Goal: Task Accomplishment & Management: Manage account settings

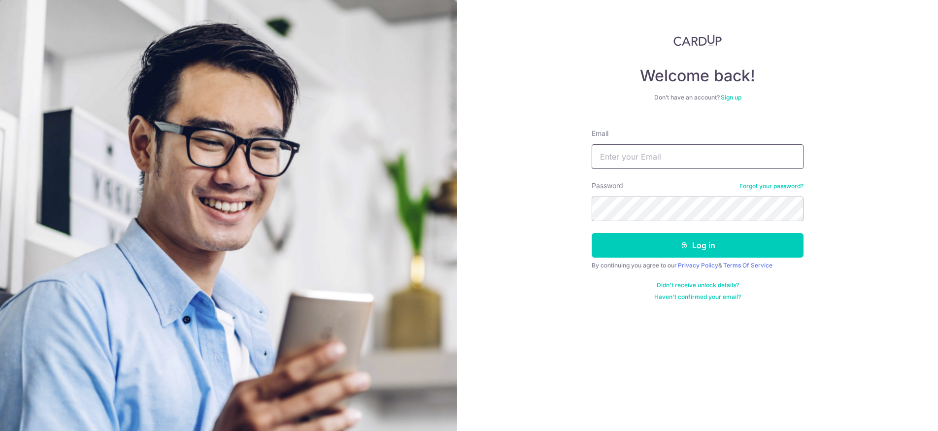
type input "[EMAIL_ADDRESS][DOMAIN_NAME]"
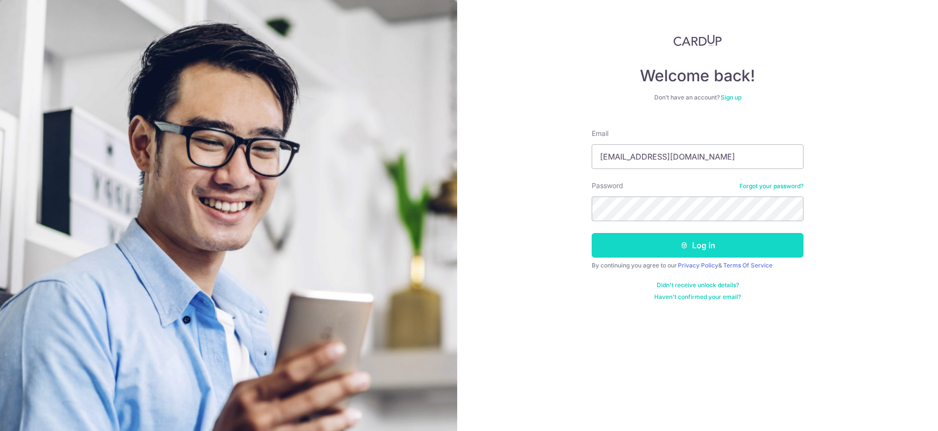
click at [714, 243] on button "Log in" at bounding box center [697, 245] width 212 height 25
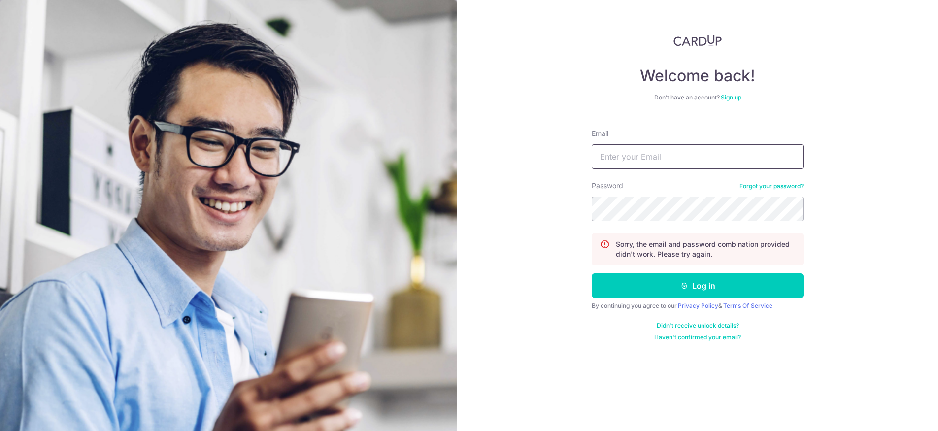
type input "[EMAIL_ADDRESS][DOMAIN_NAME]"
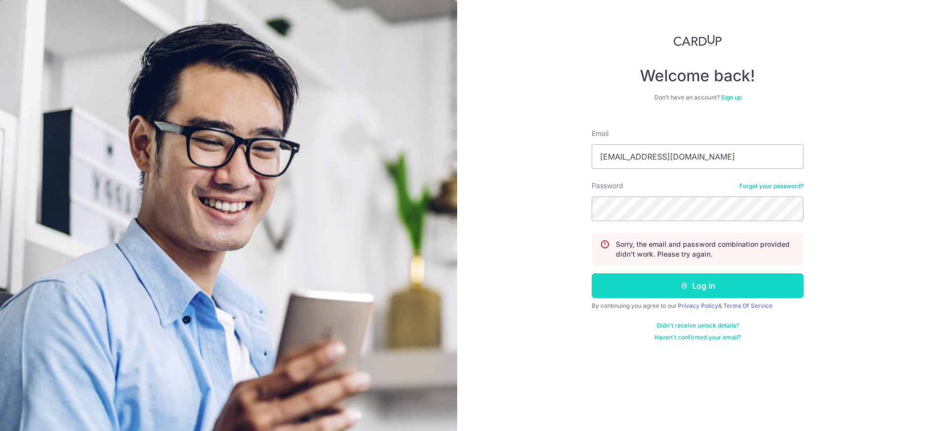
click at [689, 293] on button "Log in" at bounding box center [697, 285] width 212 height 25
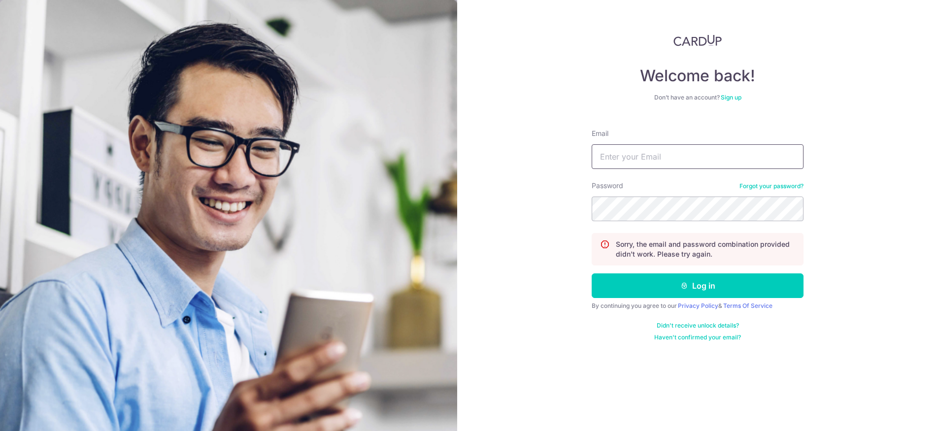
type input "[EMAIL_ADDRESS][DOMAIN_NAME]"
click at [750, 184] on link "Forgot your password?" at bounding box center [771, 186] width 64 height 8
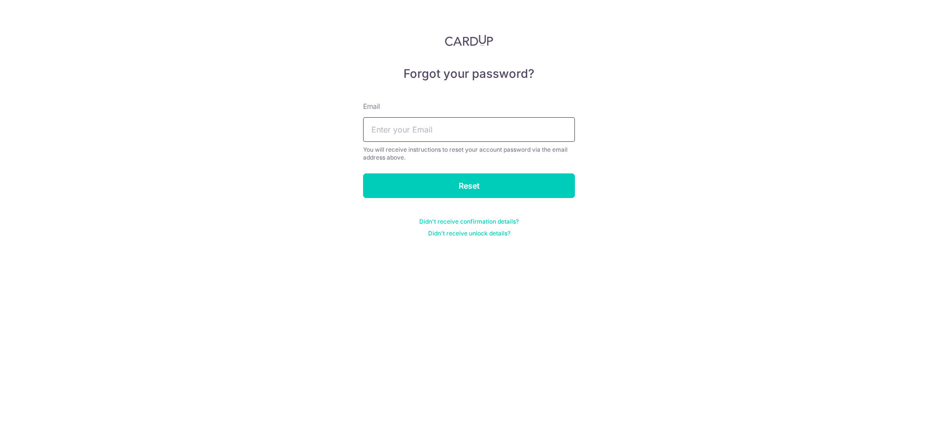
click at [482, 131] on input "text" at bounding box center [469, 129] width 212 height 25
type input "zalifah.salim@hotmail.com"
click at [486, 185] on input "Reset" at bounding box center [469, 185] width 212 height 25
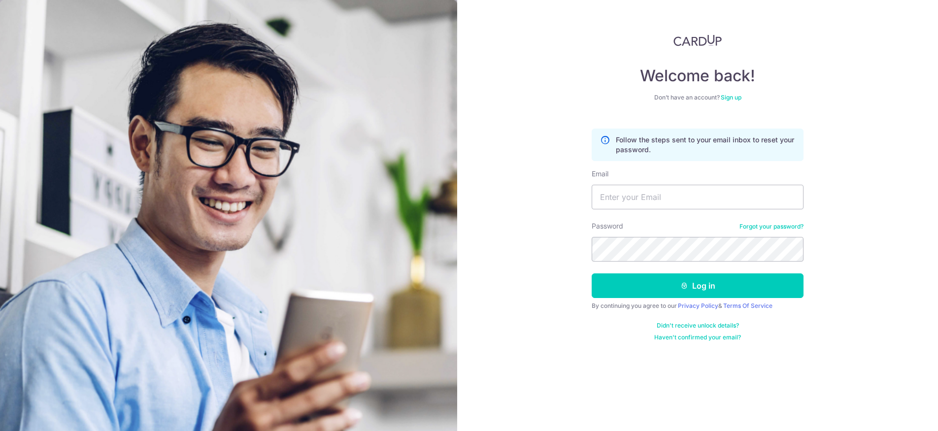
click at [531, 189] on div "Welcome back! Don’t have an account? Sign up Follow the steps sent to your emai…" at bounding box center [697, 215] width 481 height 431
click at [486, 382] on div "Welcome back! Don’t have an account? Sign up Follow the steps sent to your emai…" at bounding box center [697, 215] width 481 height 431
click at [667, 197] on input "Email" at bounding box center [697, 197] width 212 height 25
type input "zalifah.salim@hotmail.com"
click at [697, 286] on button "Log in" at bounding box center [697, 285] width 212 height 25
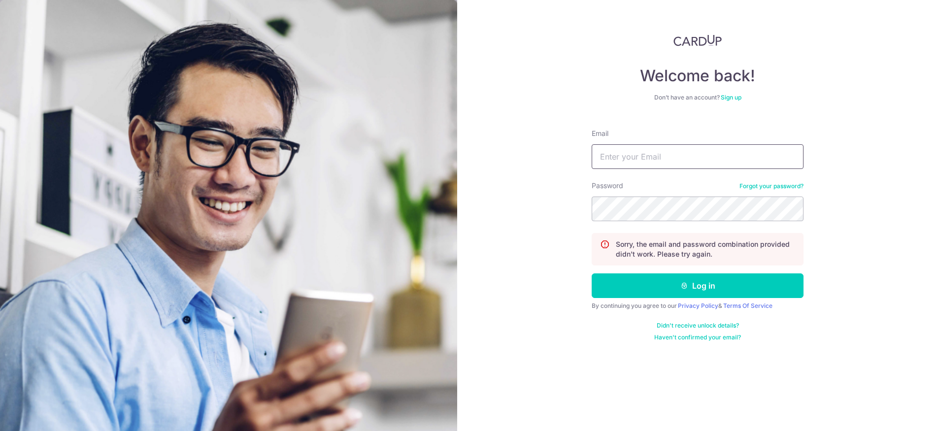
click at [646, 159] on input "Email" at bounding box center [697, 156] width 212 height 25
type input "[EMAIL_ADDRESS][DOMAIN_NAME]"
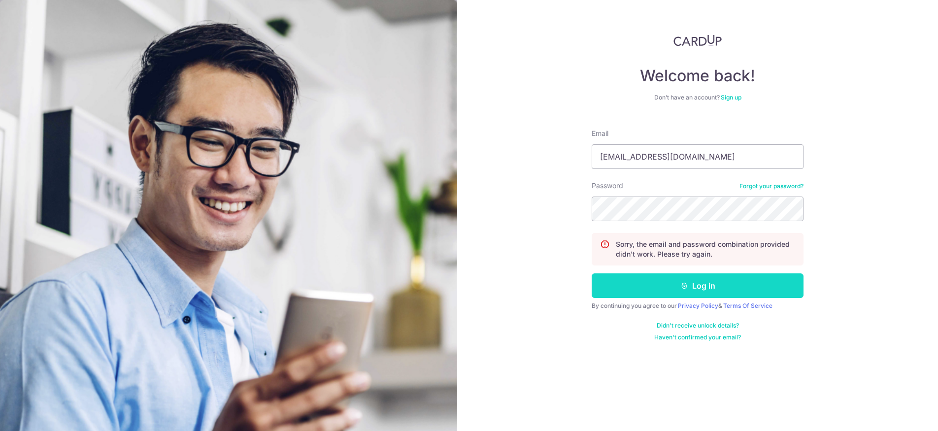
click at [740, 290] on button "Log in" at bounding box center [697, 285] width 212 height 25
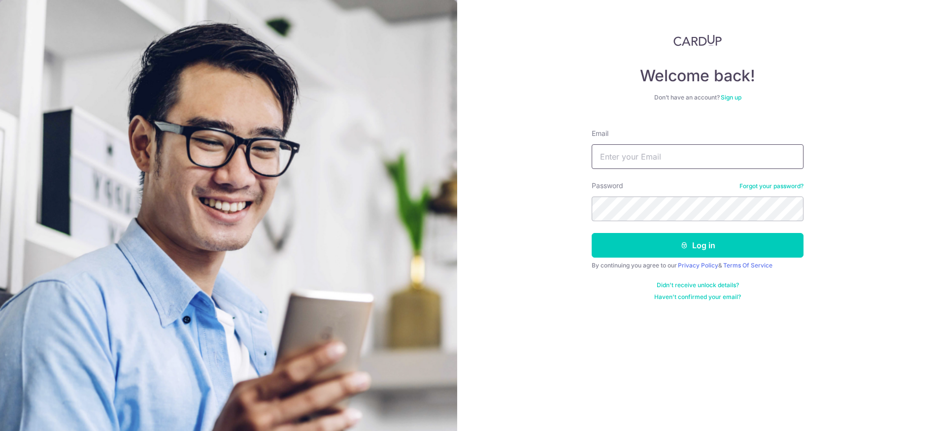
type input "QFCR2soudj1xBA3SqTPq"
click at [708, 242] on button "Log in" at bounding box center [697, 245] width 212 height 25
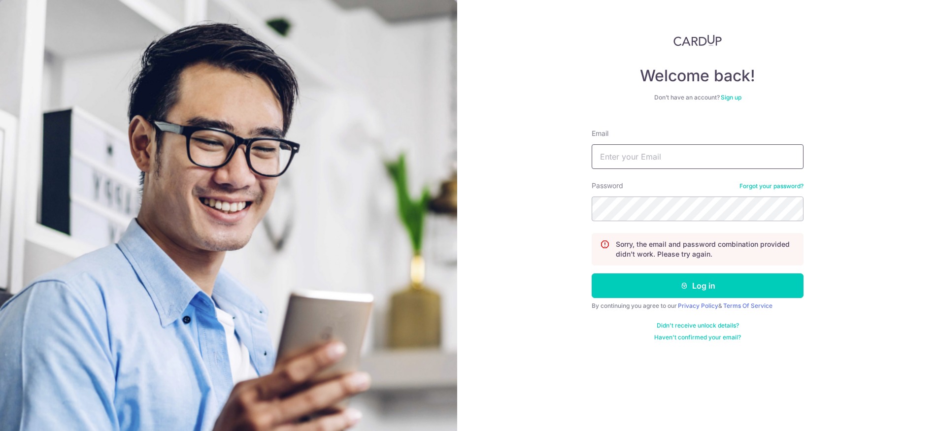
click at [789, 155] on input "Email" at bounding box center [697, 156] width 212 height 25
type input "QFCR2soudj1xBA3SqTPq"
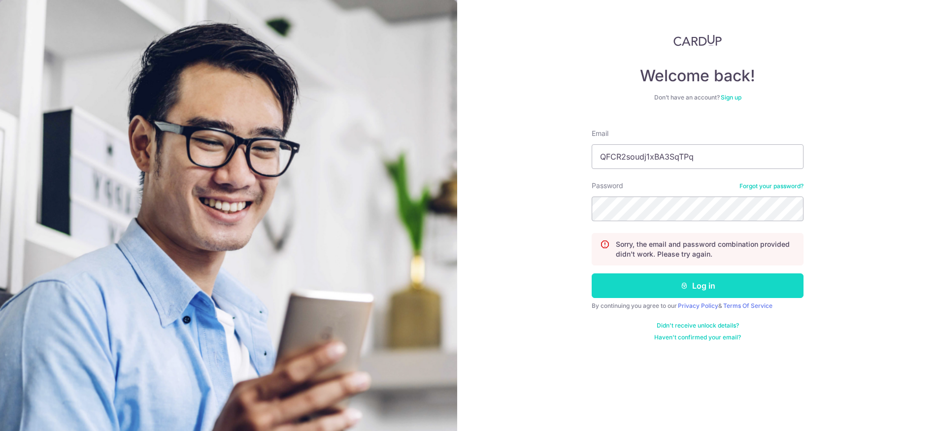
click at [661, 282] on button "Log in" at bounding box center [697, 285] width 212 height 25
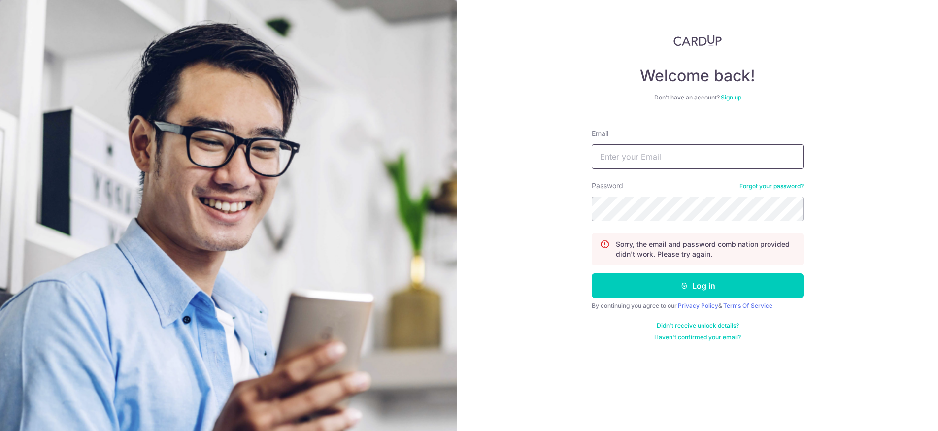
type input "QFCR2soudj1xBA3SqTPq"
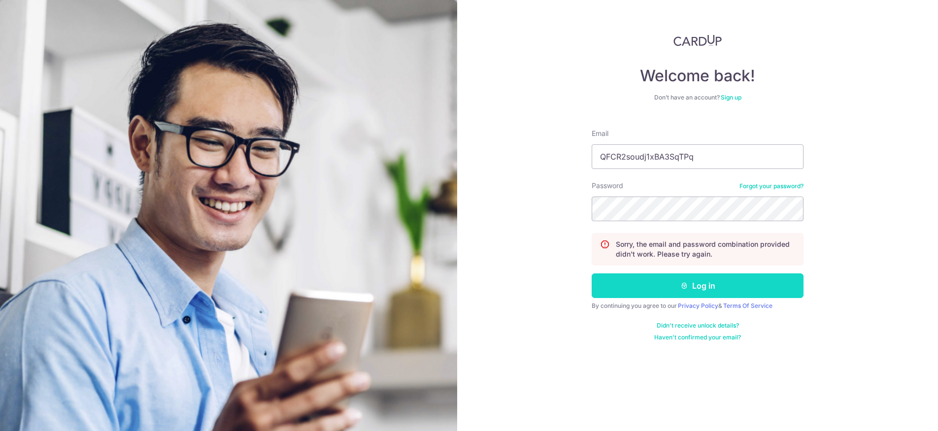
click at [733, 287] on button "Log in" at bounding box center [697, 285] width 212 height 25
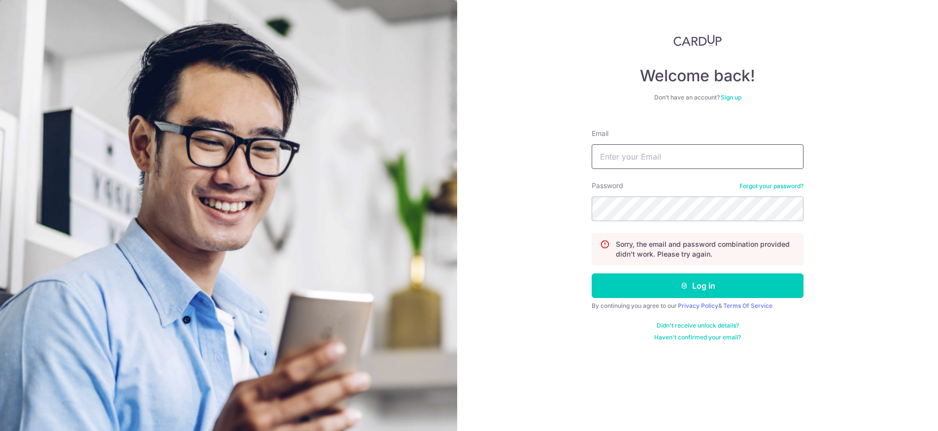
type input "QFCR2soudj1xBA3SqTPq"
click at [805, 158] on div "Welcome back! Don’t have an account? Sign up Email QFCR2soudj1xBA3SqTPq Passwor…" at bounding box center [697, 215] width 481 height 431
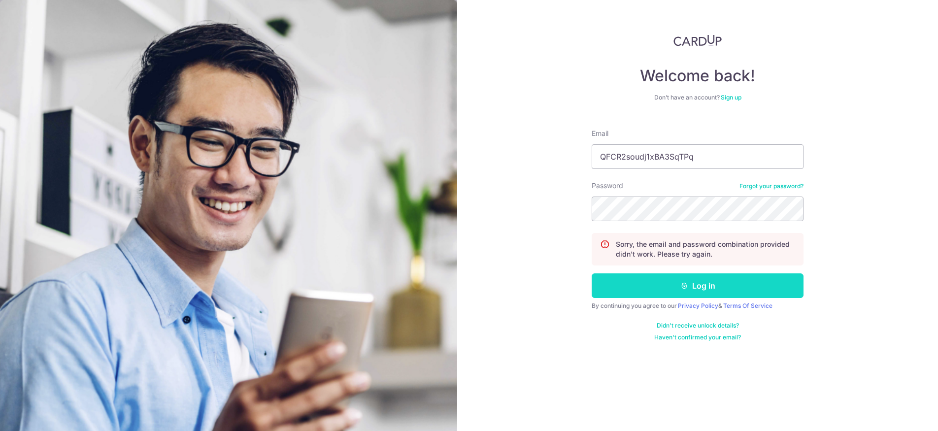
click at [726, 284] on button "Log in" at bounding box center [697, 285] width 212 height 25
